Goal: Transaction & Acquisition: Purchase product/service

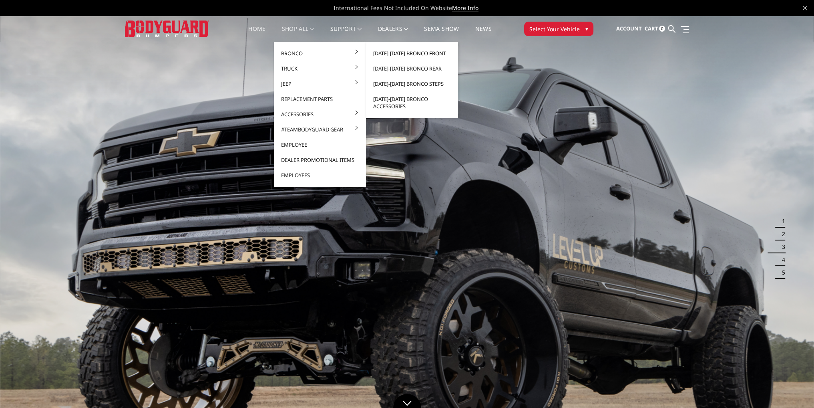
click at [392, 51] on link "[DATE]-[DATE] Bronco Front" at bounding box center [412, 53] width 86 height 15
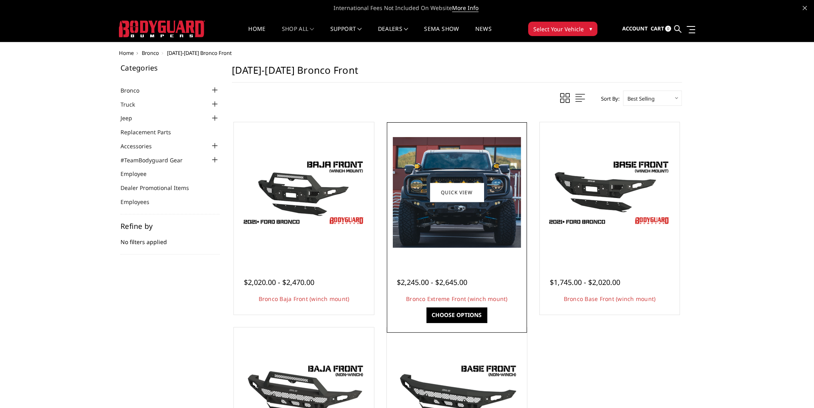
click at [451, 171] on img at bounding box center [457, 192] width 128 height 111
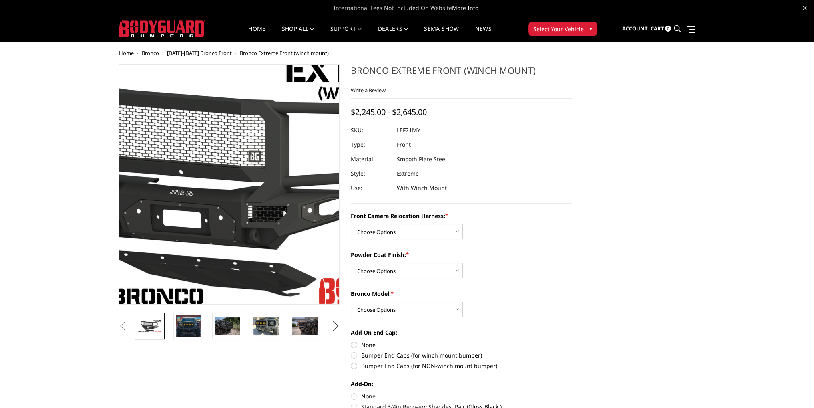
click at [240, 201] on img at bounding box center [215, 181] width 513 height 288
